Goal: Task Accomplishment & Management: Use online tool/utility

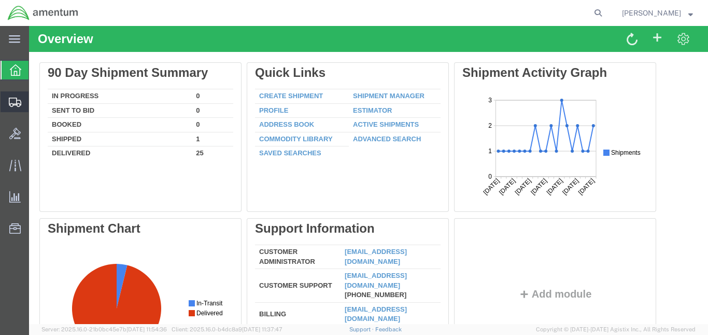
click at [0, 0] on span "Create from Template" at bounding box center [0, 0] width 0 height 0
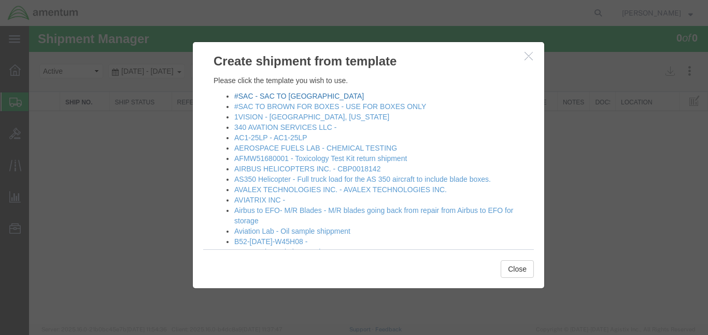
click at [314, 96] on link "#SAC - SAC TO [GEOGRAPHIC_DATA]" at bounding box center [299, 96] width 130 height 8
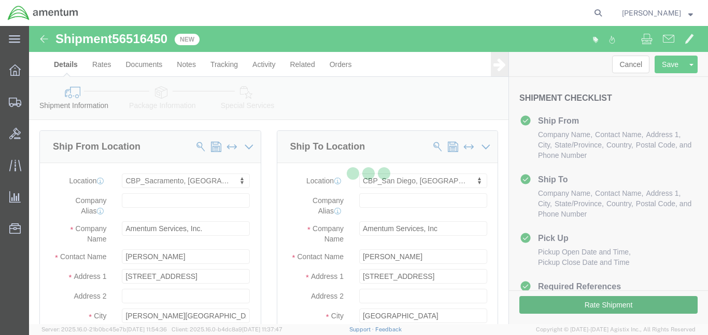
select select "49943"
select select "49947"
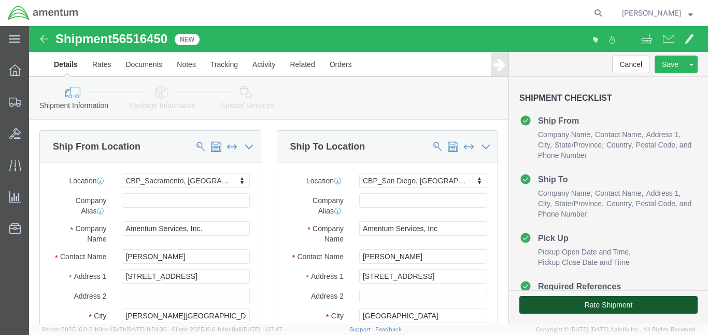
click button "Rate Shipment"
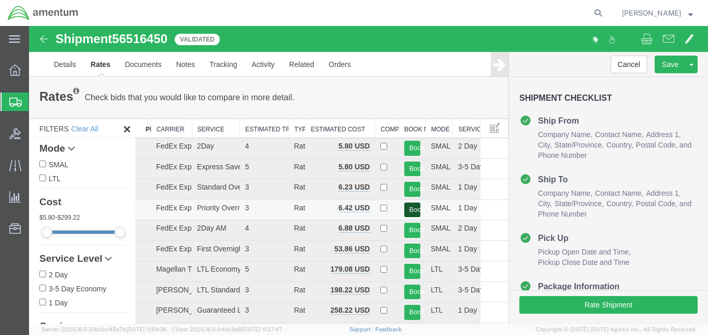
click at [405, 212] on button "Book" at bounding box center [413, 209] width 17 height 15
